Goal: Task Accomplishment & Management: Use online tool/utility

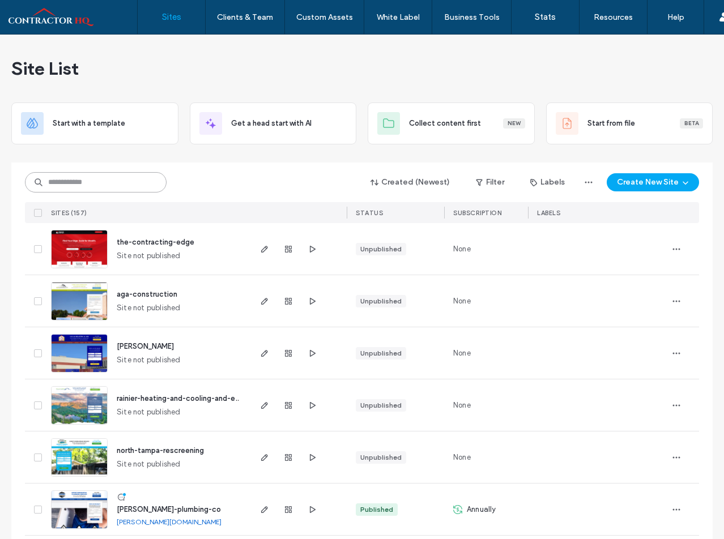
click at [130, 181] on input at bounding box center [96, 182] width 142 height 20
type input "*********"
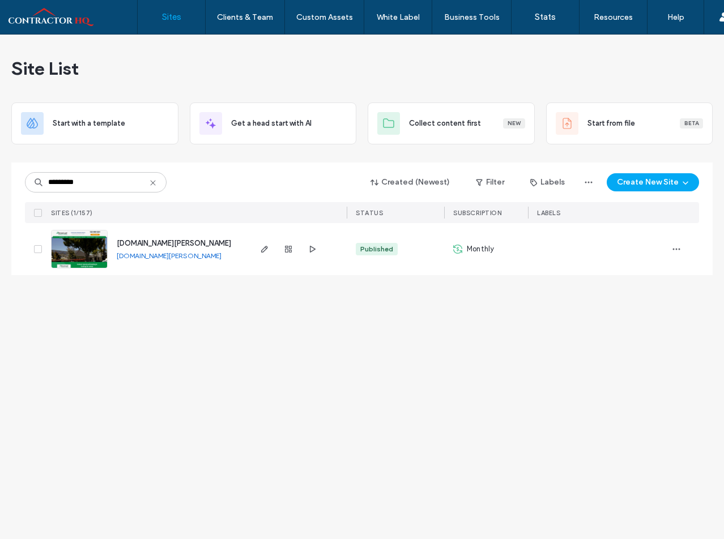
click at [173, 243] on span "[DOMAIN_NAME][PERSON_NAME]" at bounding box center [174, 243] width 114 height 8
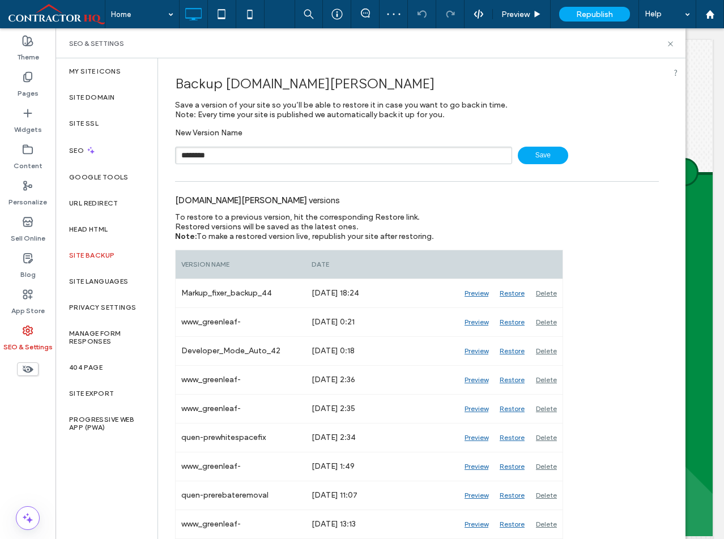
scroll to position [453, 0]
type input "**********"
click at [672, 41] on use at bounding box center [670, 43] width 5 height 5
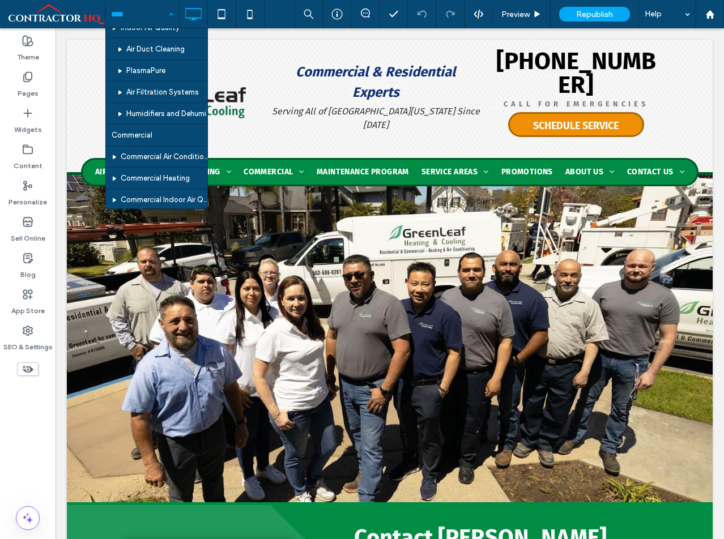
scroll to position [849, 0]
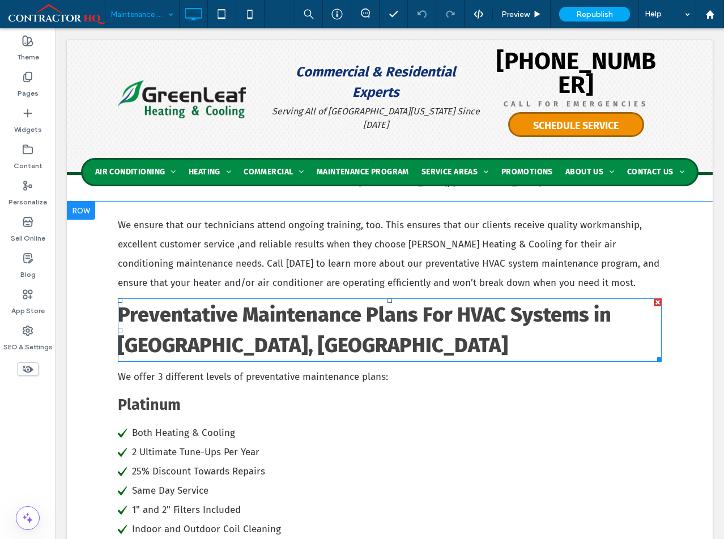
scroll to position [963, 0]
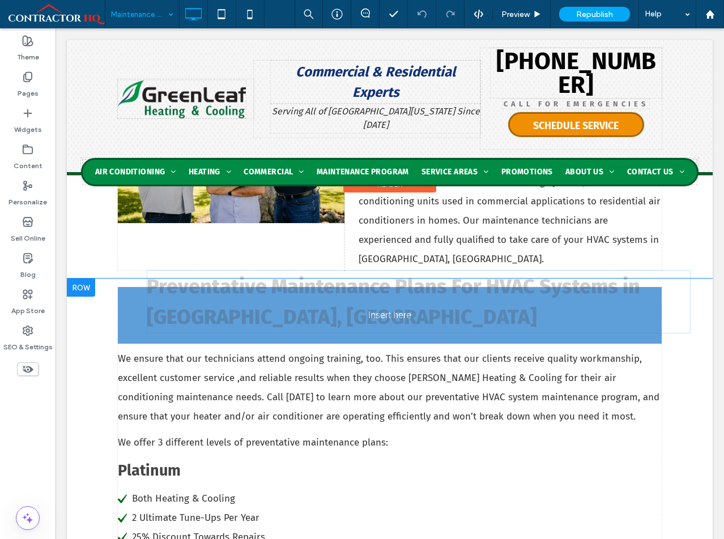
drag, startPoint x: 244, startPoint y: 413, endPoint x: 252, endPoint y: 347, distance: 66.2
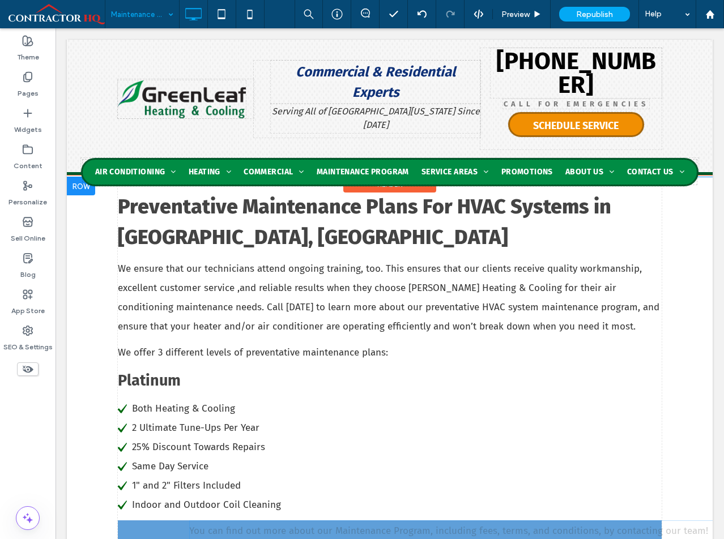
scroll to position [1019, 0]
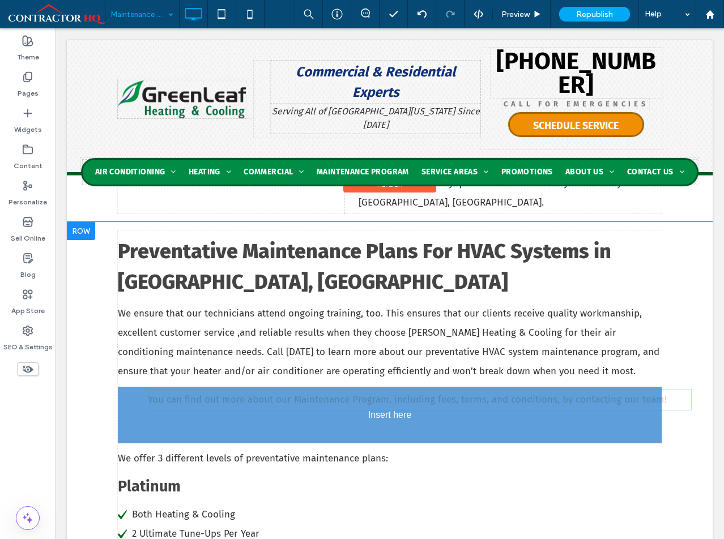
drag, startPoint x: 275, startPoint y: 392, endPoint x: 224, endPoint y: 403, distance: 52.1
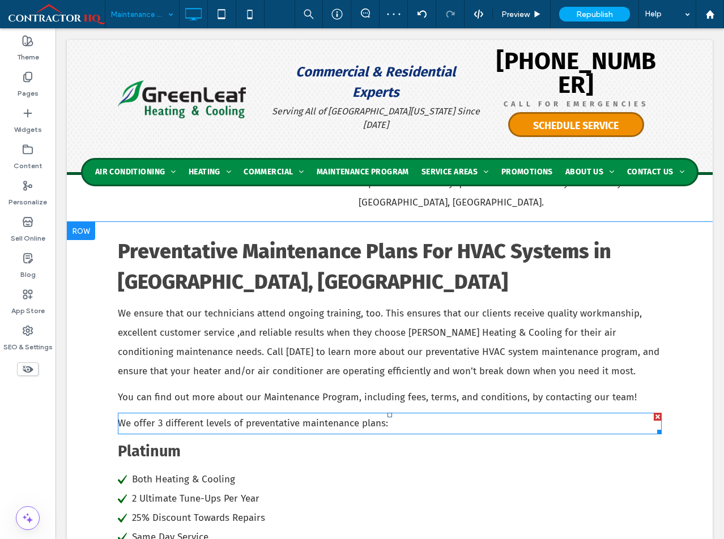
click at [654, 419] on div at bounding box center [658, 417] width 8 height 8
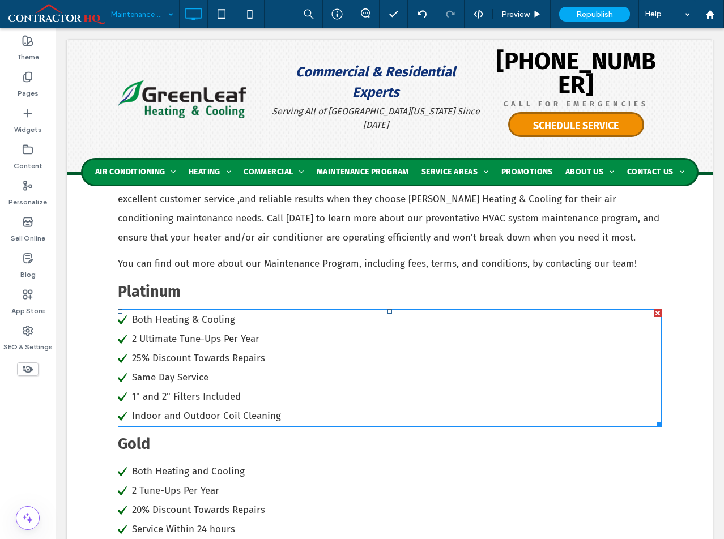
scroll to position [1133, 0]
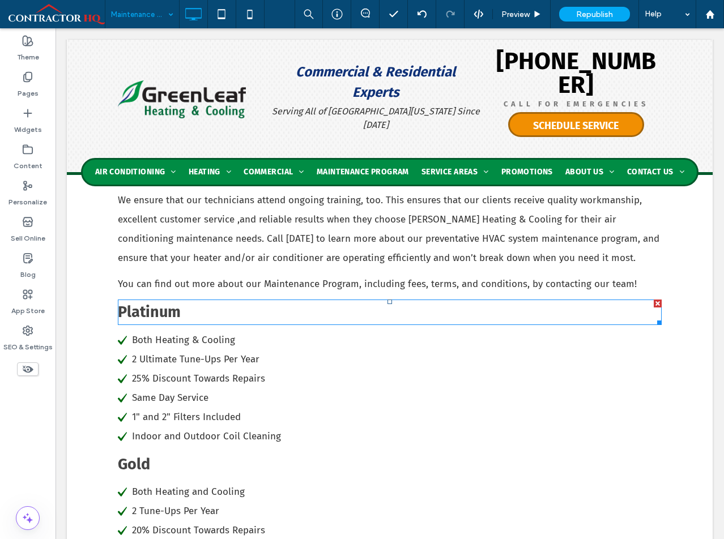
click at [654, 304] on div at bounding box center [658, 304] width 8 height 8
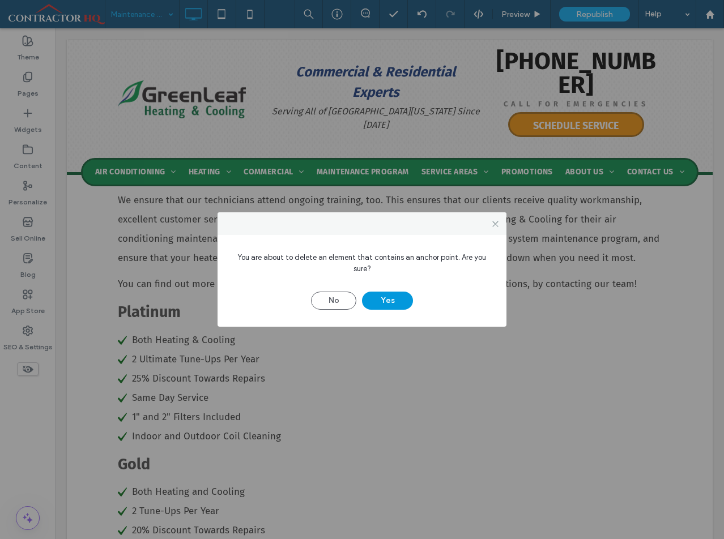
click at [391, 298] on button "Yes" at bounding box center [387, 301] width 51 height 18
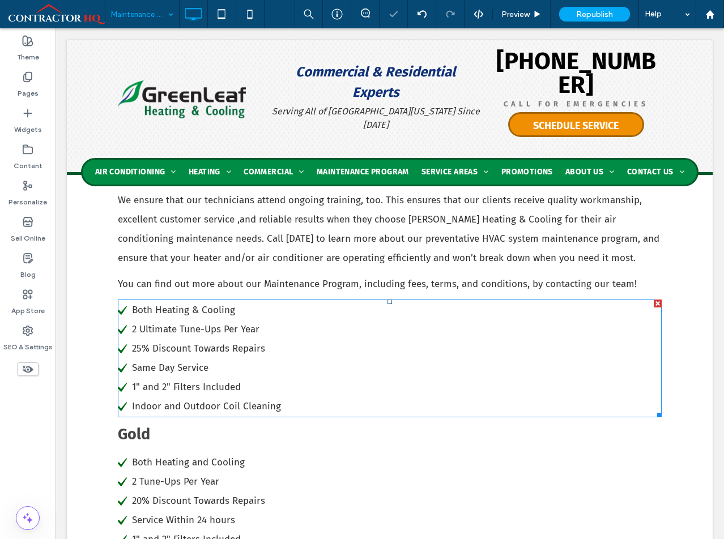
click at [654, 305] on div at bounding box center [658, 304] width 8 height 8
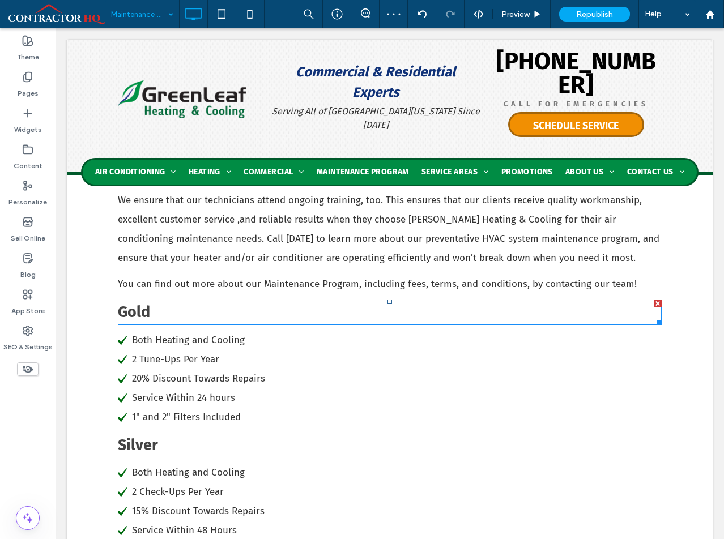
click at [654, 302] on div at bounding box center [658, 304] width 8 height 8
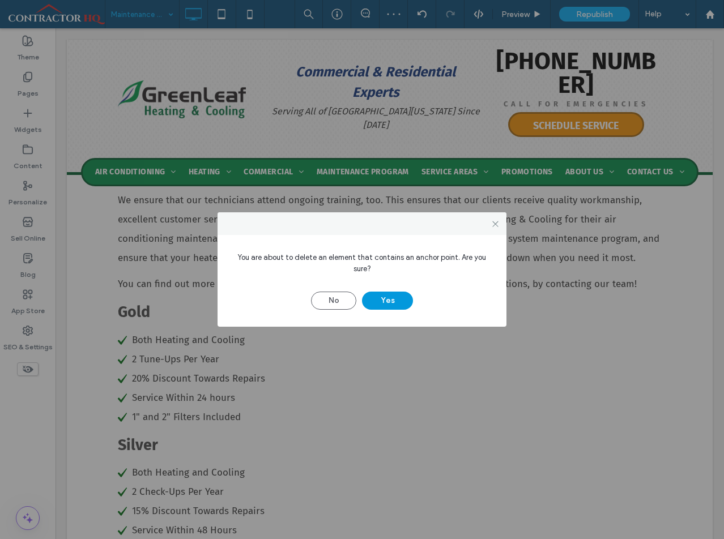
click at [405, 301] on button "Yes" at bounding box center [387, 301] width 51 height 18
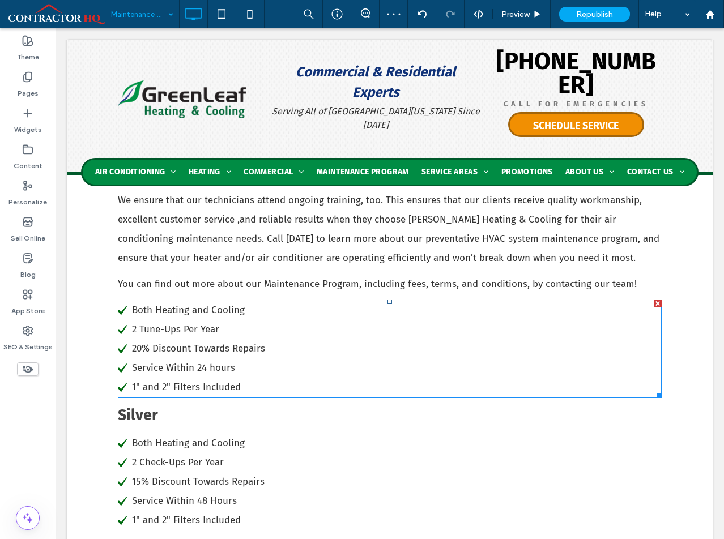
click at [654, 304] on div at bounding box center [658, 304] width 8 height 8
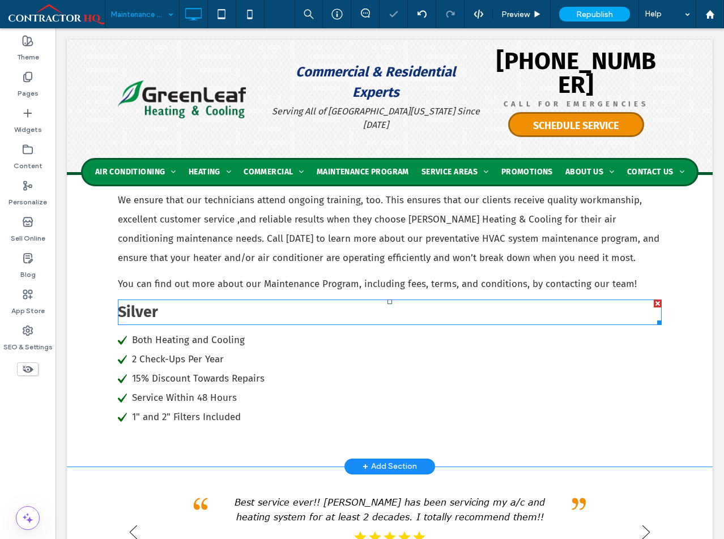
click at [656, 306] on div at bounding box center [658, 304] width 8 height 8
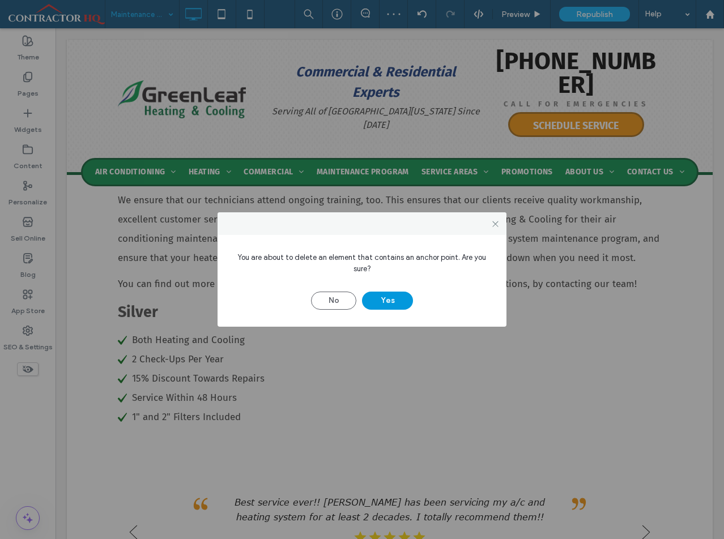
click at [383, 302] on button "Yes" at bounding box center [387, 301] width 51 height 18
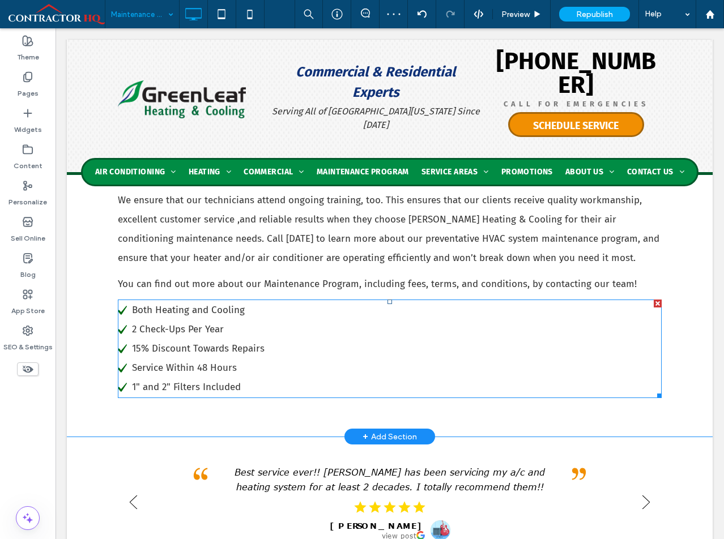
drag, startPoint x: 655, startPoint y: 304, endPoint x: 681, endPoint y: 336, distance: 41.9
click at [655, 304] on div at bounding box center [658, 304] width 8 height 8
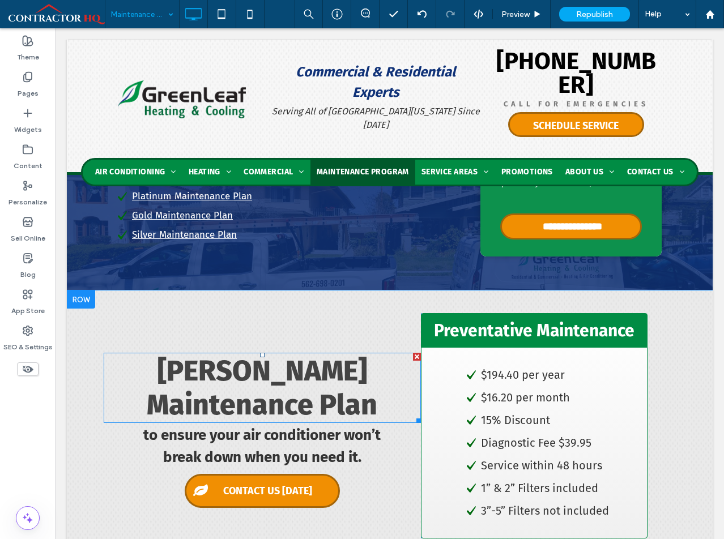
scroll to position [283, 0]
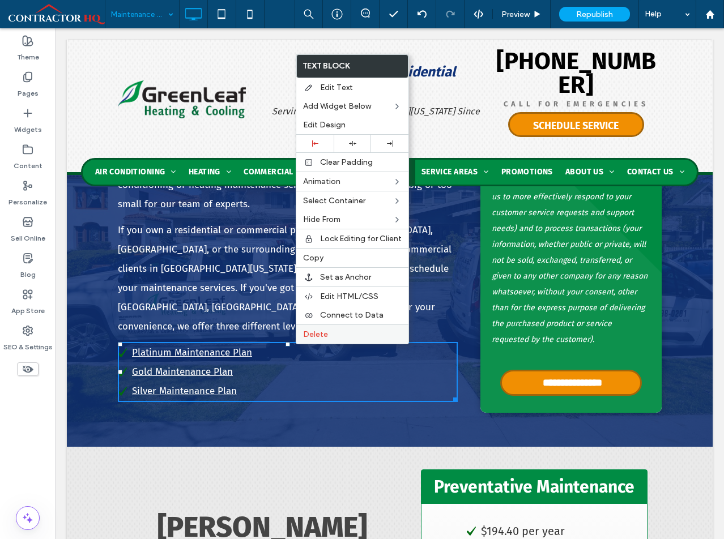
click at [313, 338] on span "Delete" at bounding box center [315, 335] width 25 height 10
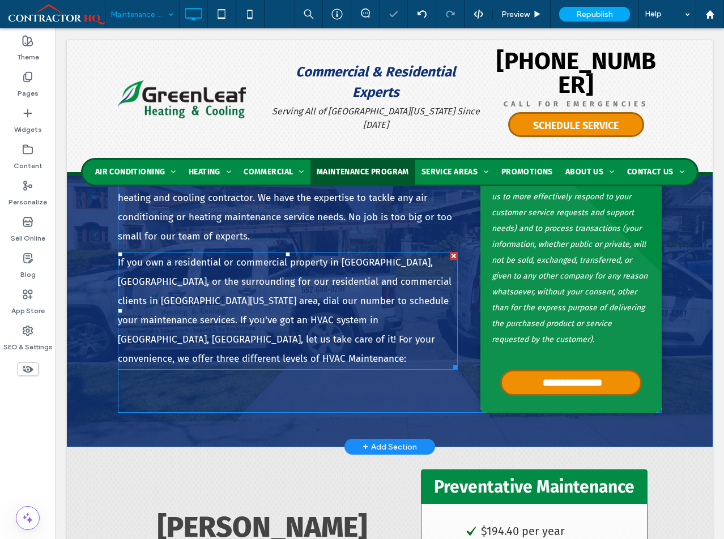
click at [330, 318] on span "If you own a residential or commercial property in Whittier, CA, or the surroun…" at bounding box center [285, 311] width 334 height 108
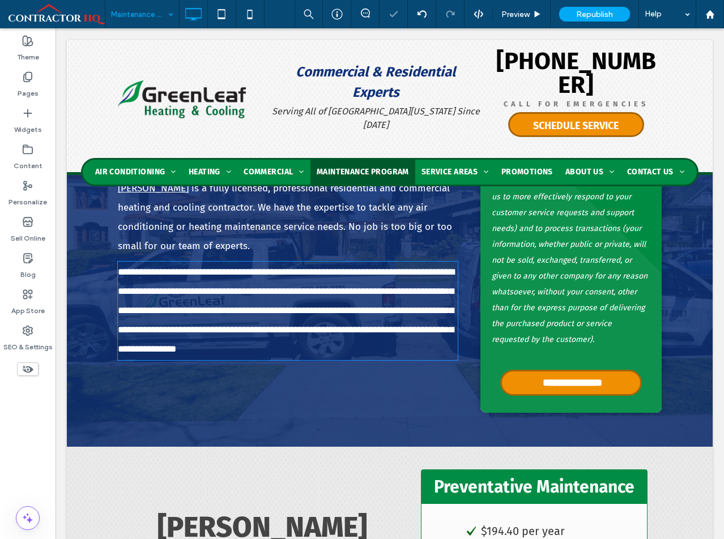
click at [395, 317] on span "**********" at bounding box center [286, 310] width 336 height 87
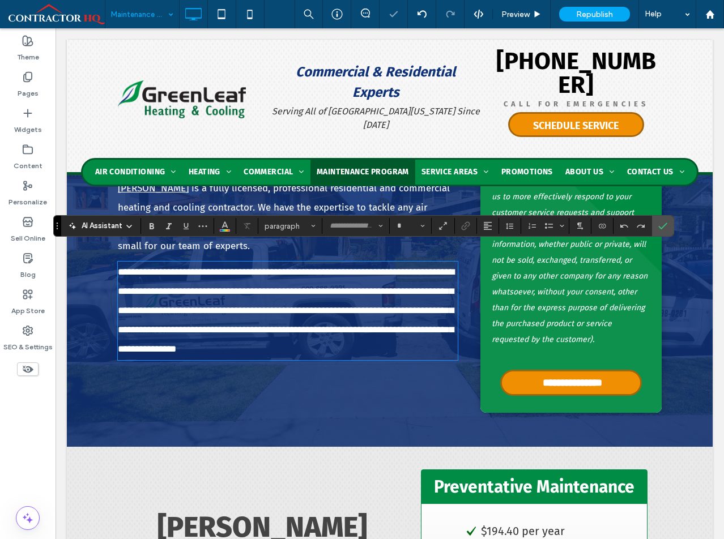
type input "*********"
type input "**"
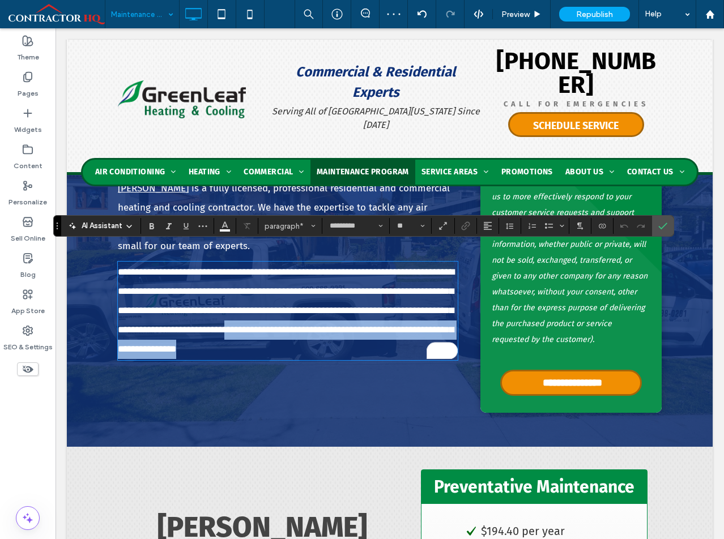
drag, startPoint x: 429, startPoint y: 336, endPoint x: 435, endPoint y: 349, distance: 14.2
click at [435, 349] on div "**********" at bounding box center [390, 163] width 544 height 500
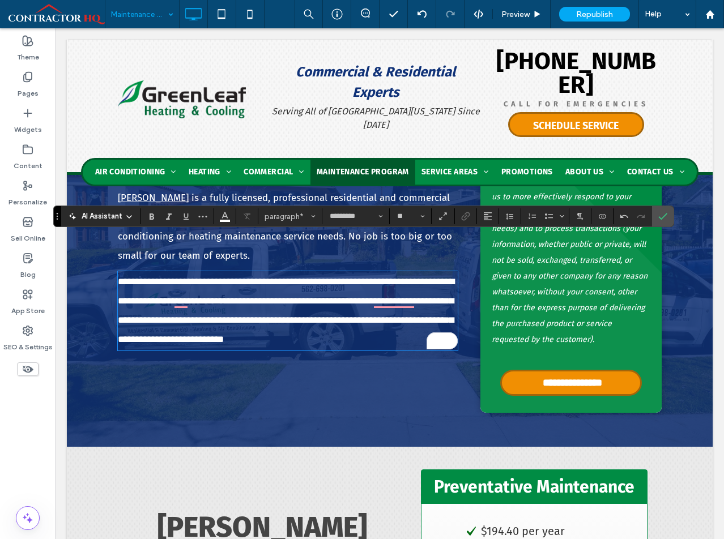
scroll to position [293, 0]
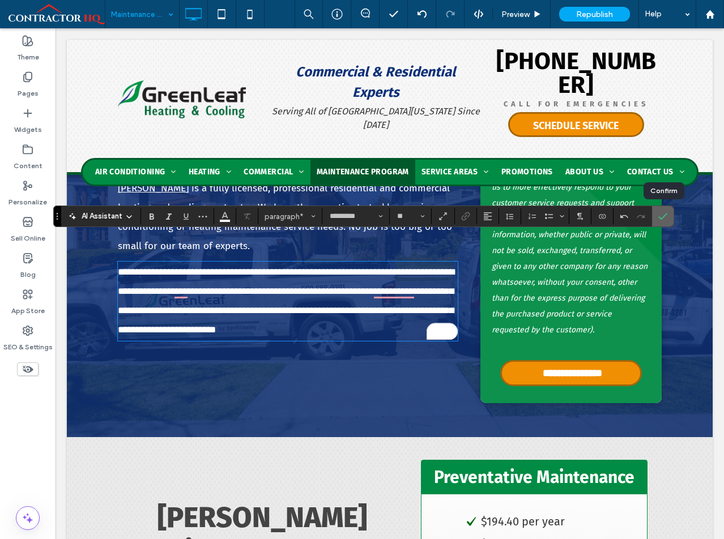
click at [667, 220] on icon "Confirm" at bounding box center [662, 216] width 9 height 9
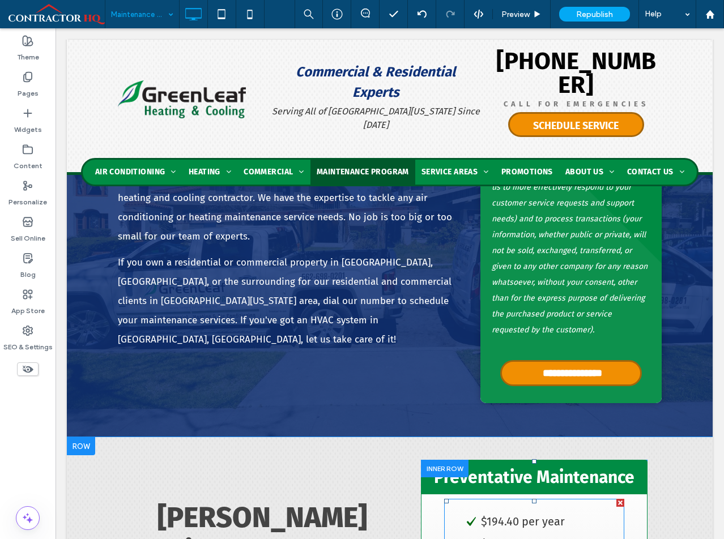
scroll to position [746, 0]
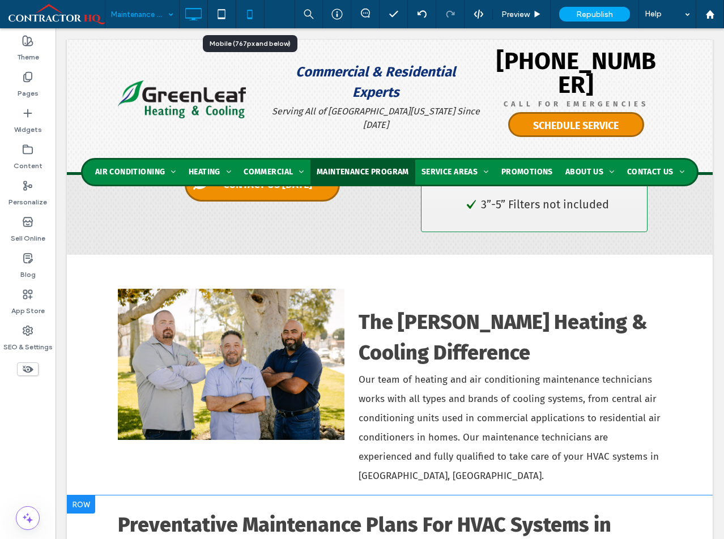
click at [255, 19] on icon at bounding box center [249, 14] width 23 height 23
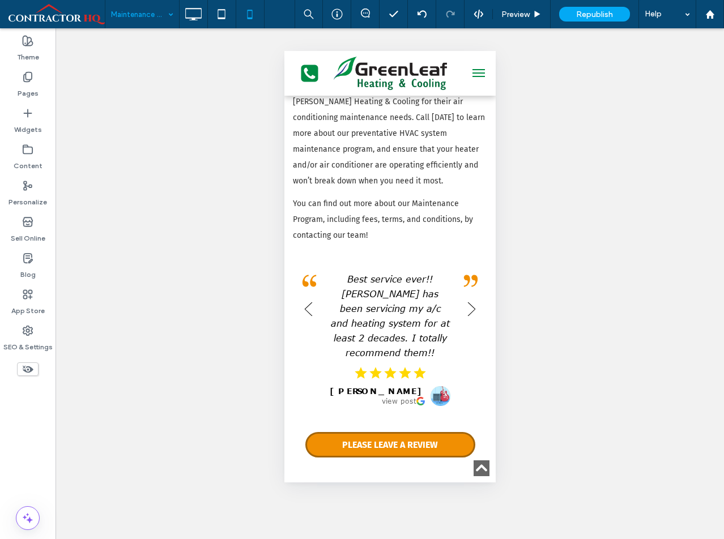
scroll to position [1926, 0]
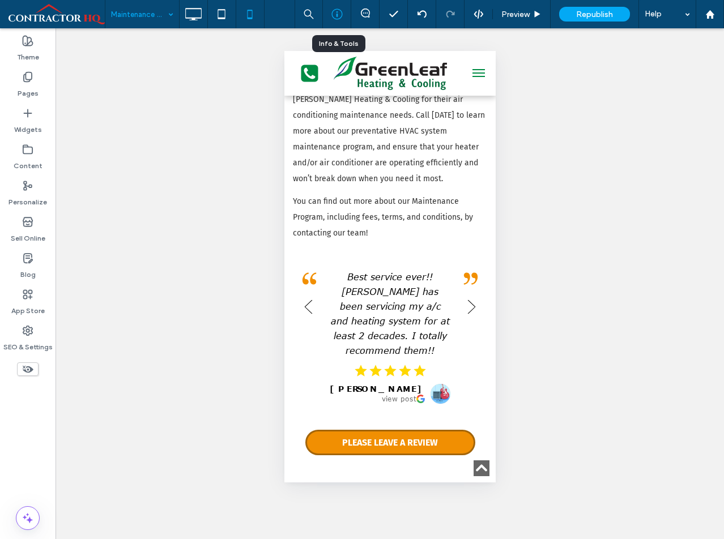
click at [344, 18] on div at bounding box center [337, 13] width 28 height 11
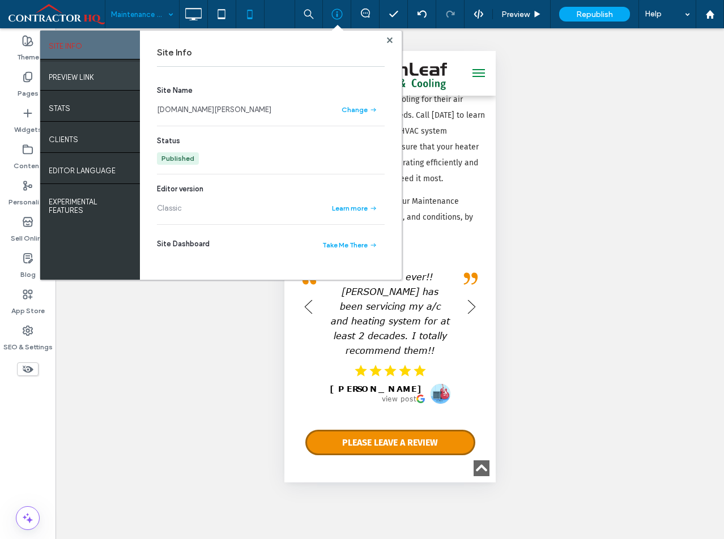
click at [96, 87] on div "PREVIEW LINK" at bounding box center [90, 76] width 100 height 28
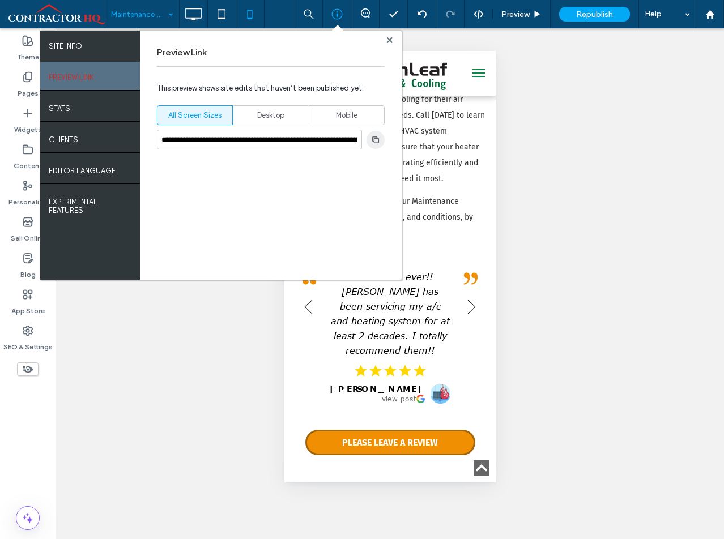
click at [381, 142] on span "button" at bounding box center [375, 140] width 18 height 18
